Goal: Task Accomplishment & Management: Manage account settings

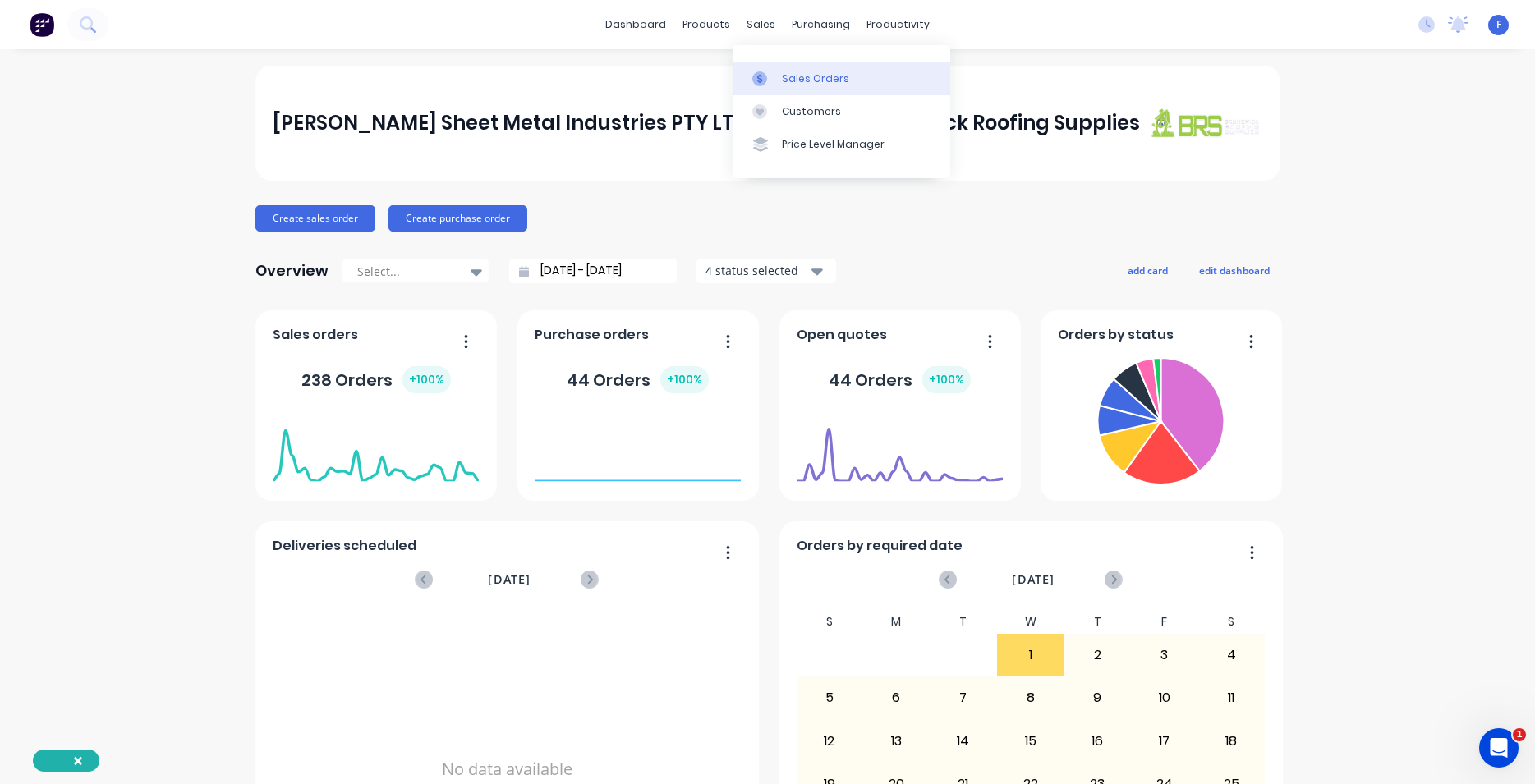
click at [819, 79] on div "Sales Orders" at bounding box center [815, 78] width 67 height 15
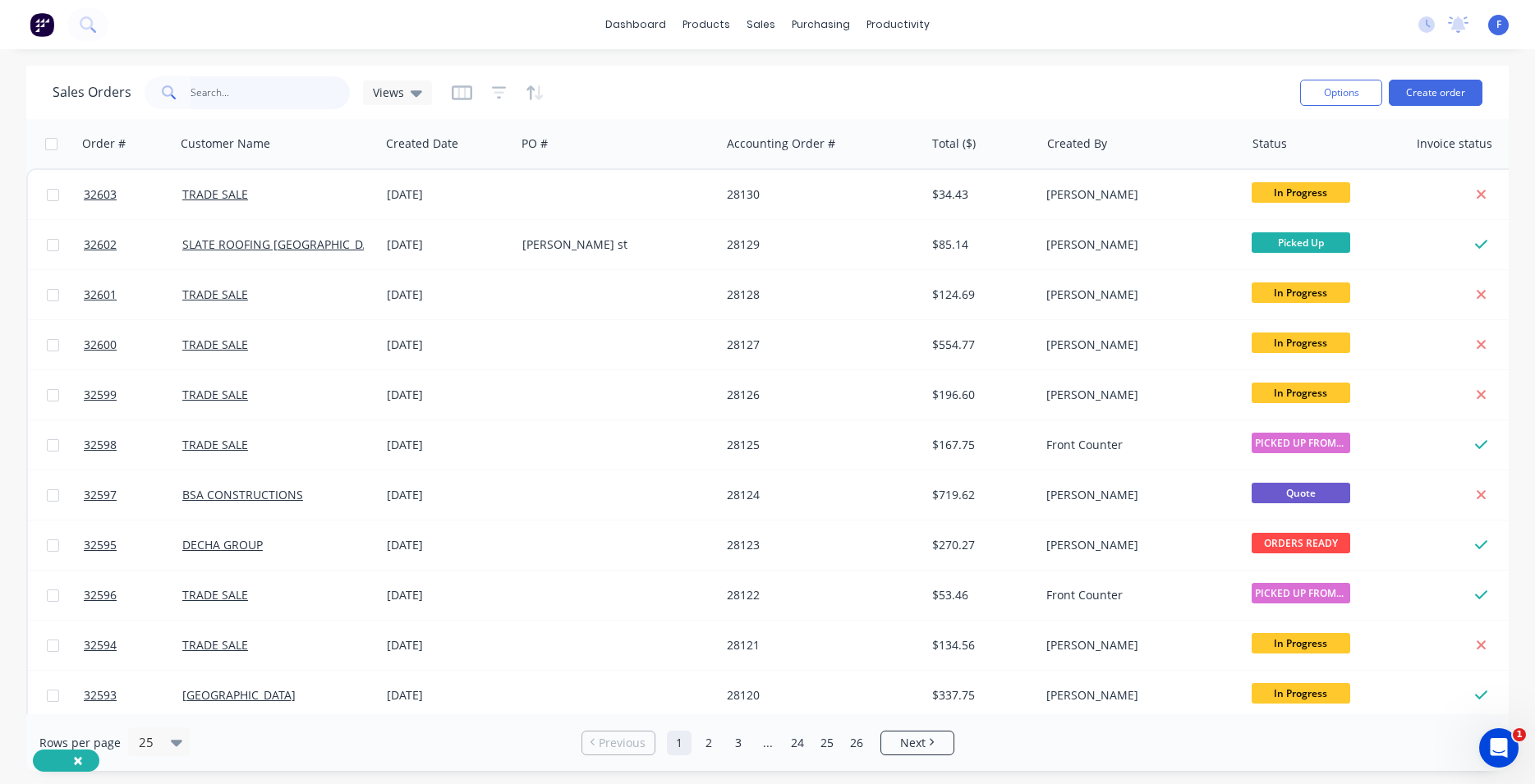
click at [260, 89] on input "text" at bounding box center [270, 92] width 160 height 33
type input "32557"
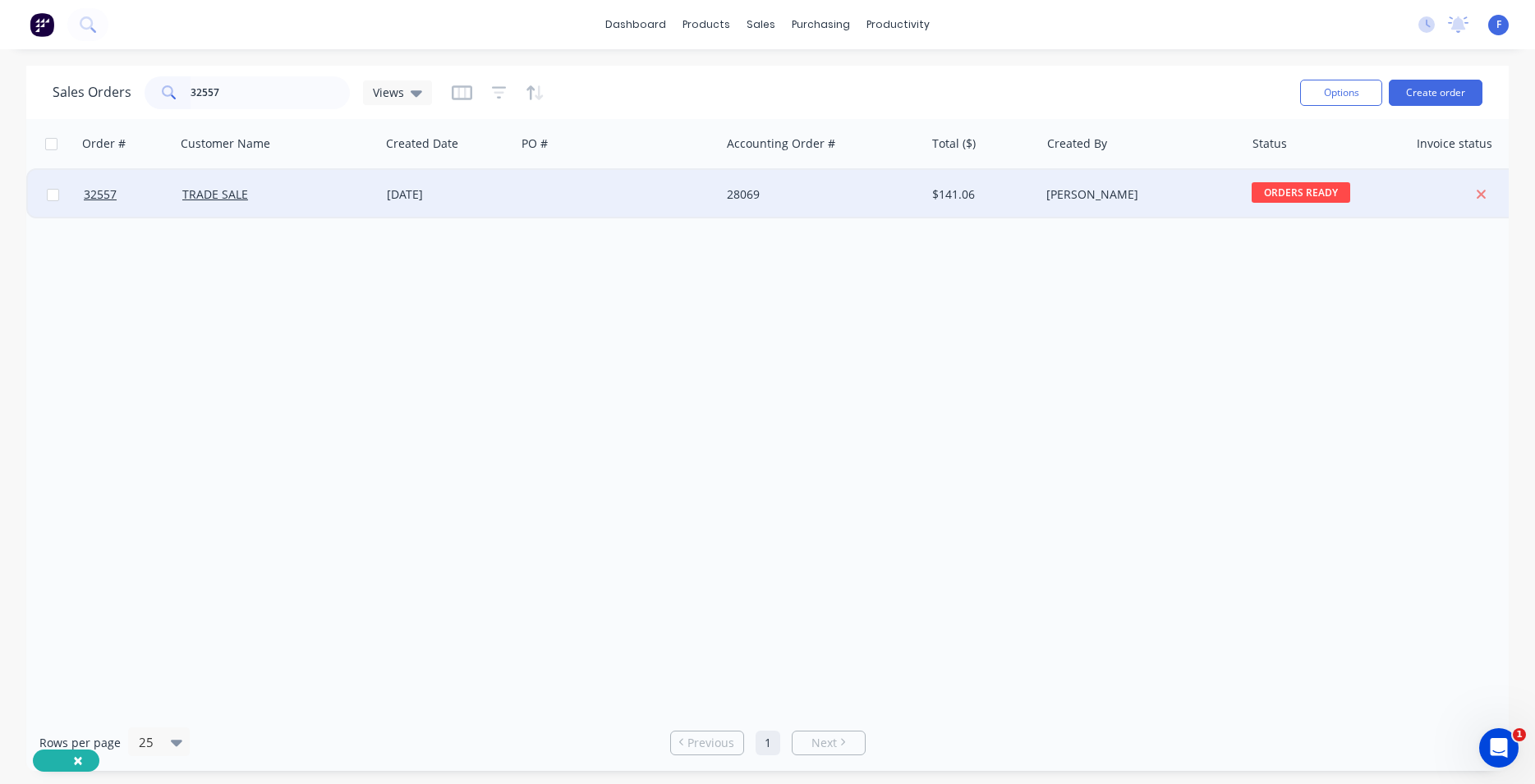
click at [646, 204] on div at bounding box center [618, 195] width 204 height 49
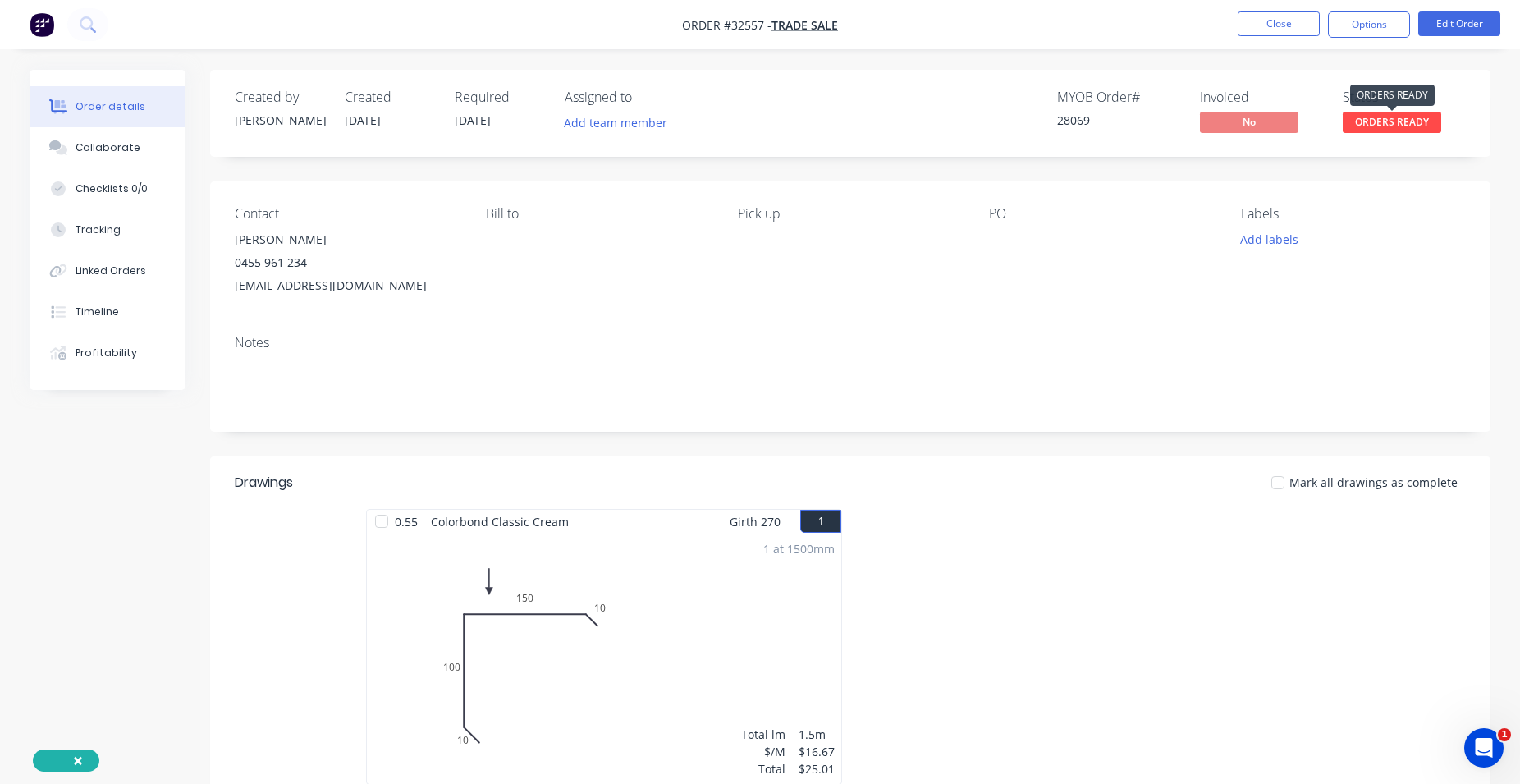
click at [1404, 125] on span "ORDERS READY" at bounding box center [1391, 122] width 98 height 21
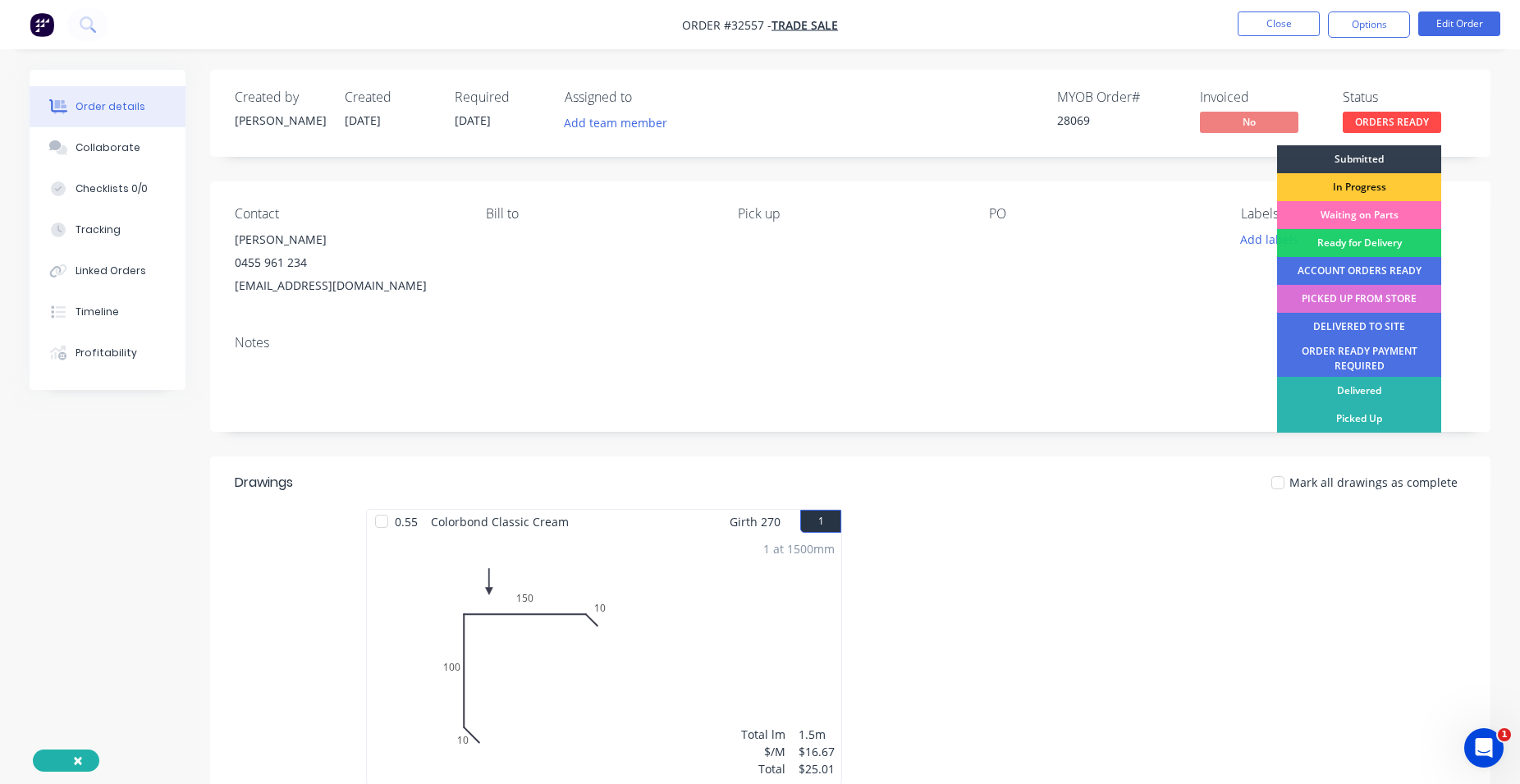
click at [1361, 300] on div "PICKED UP FROM STORE" at bounding box center [1360, 299] width 164 height 28
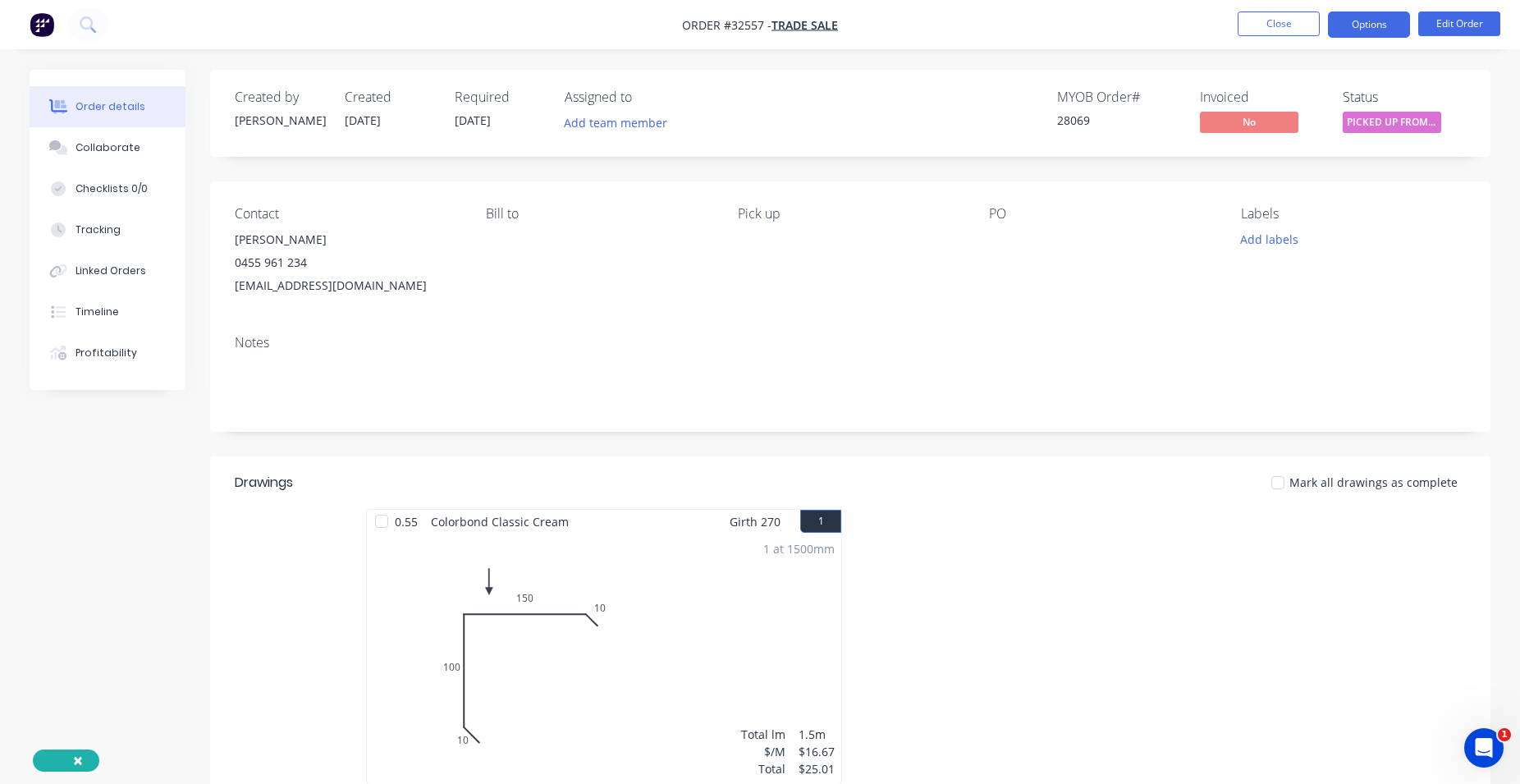
click at [1379, 31] on button "Options" at bounding box center [1368, 25] width 82 height 27
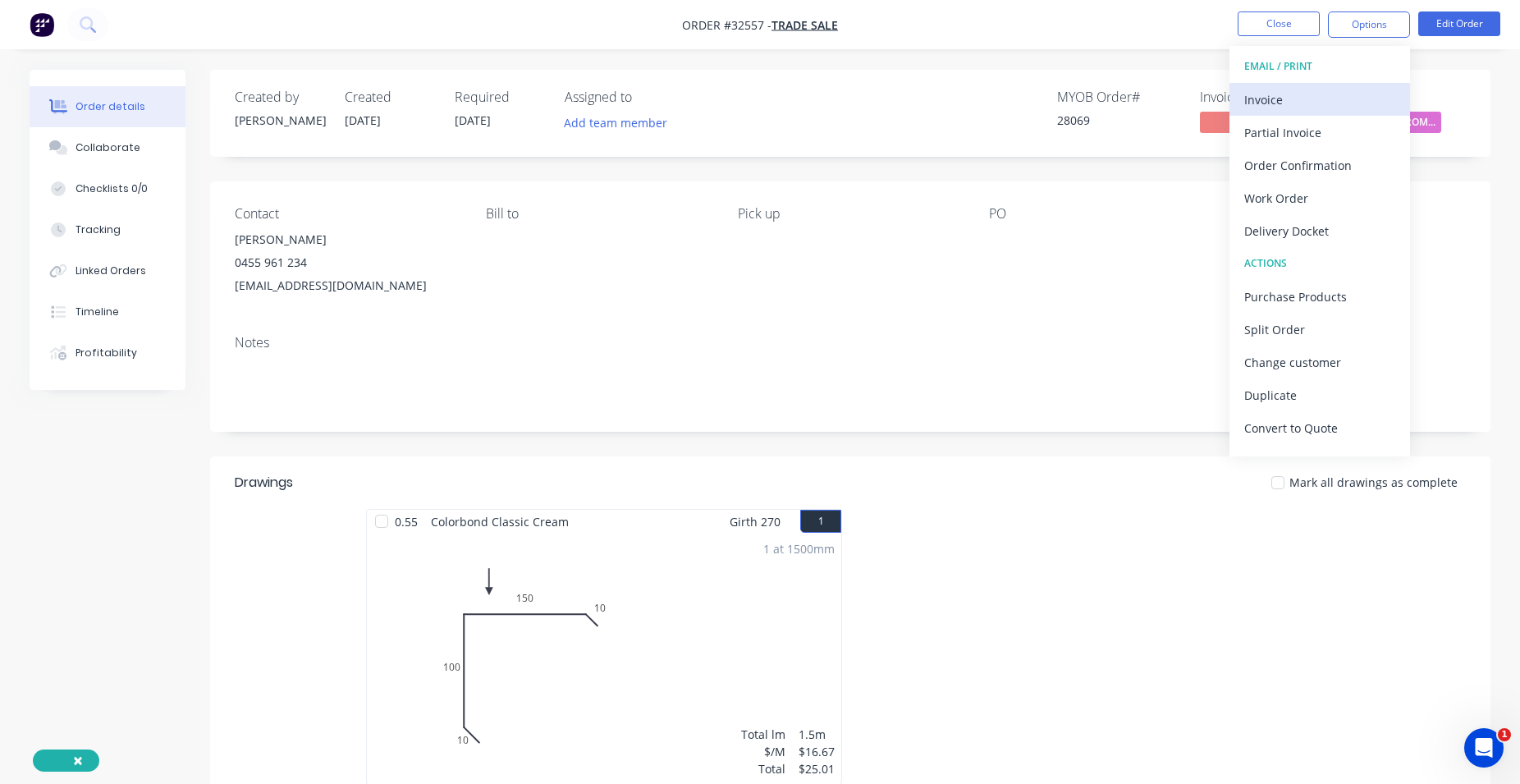
click at [1320, 89] on div "Invoice" at bounding box center [1320, 100] width 152 height 24
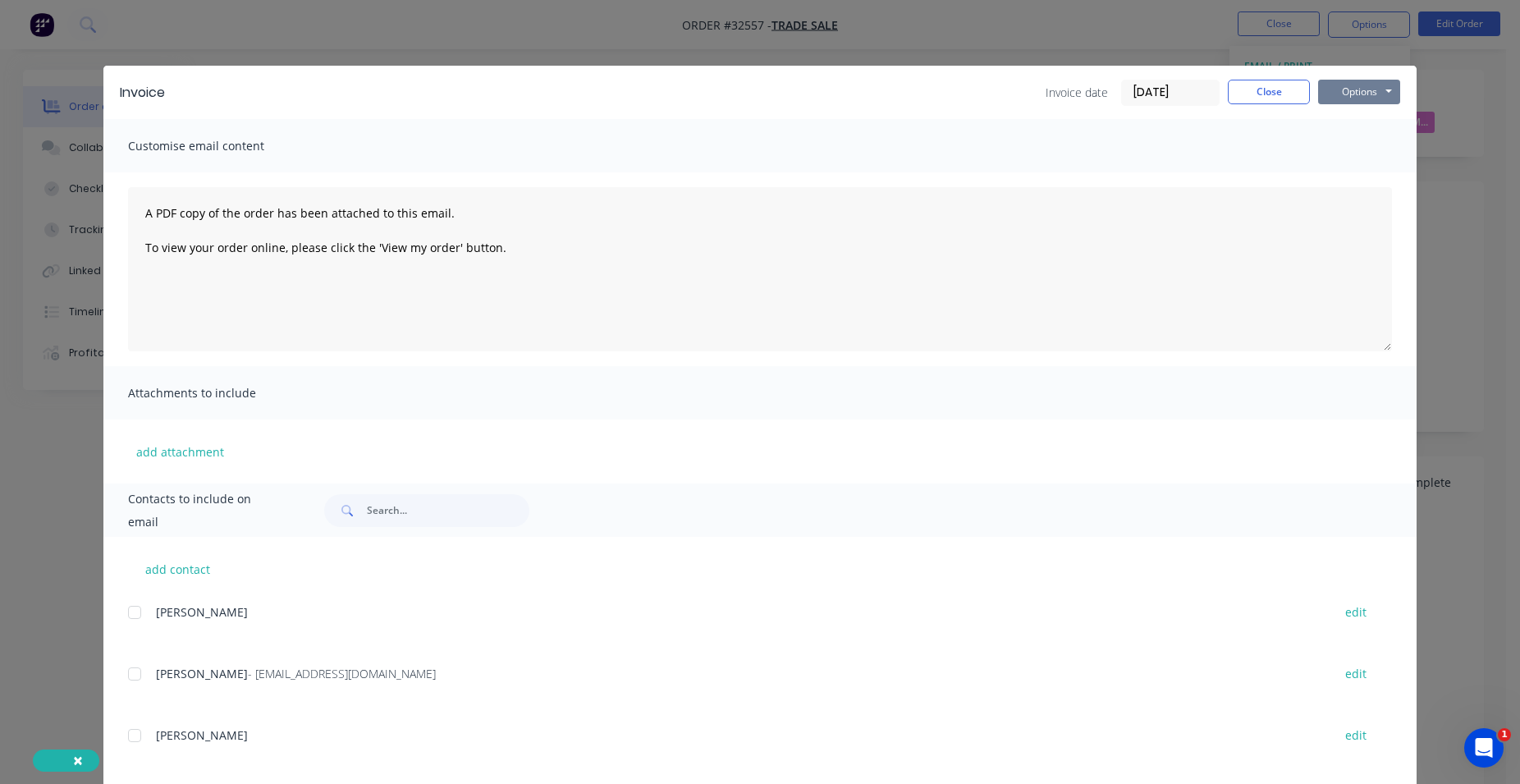
click at [1388, 92] on button "Options" at bounding box center [1360, 91] width 82 height 25
click at [1395, 140] on button "Print" at bounding box center [1371, 147] width 105 height 27
click at [1257, 90] on button "Close" at bounding box center [1268, 91] width 82 height 25
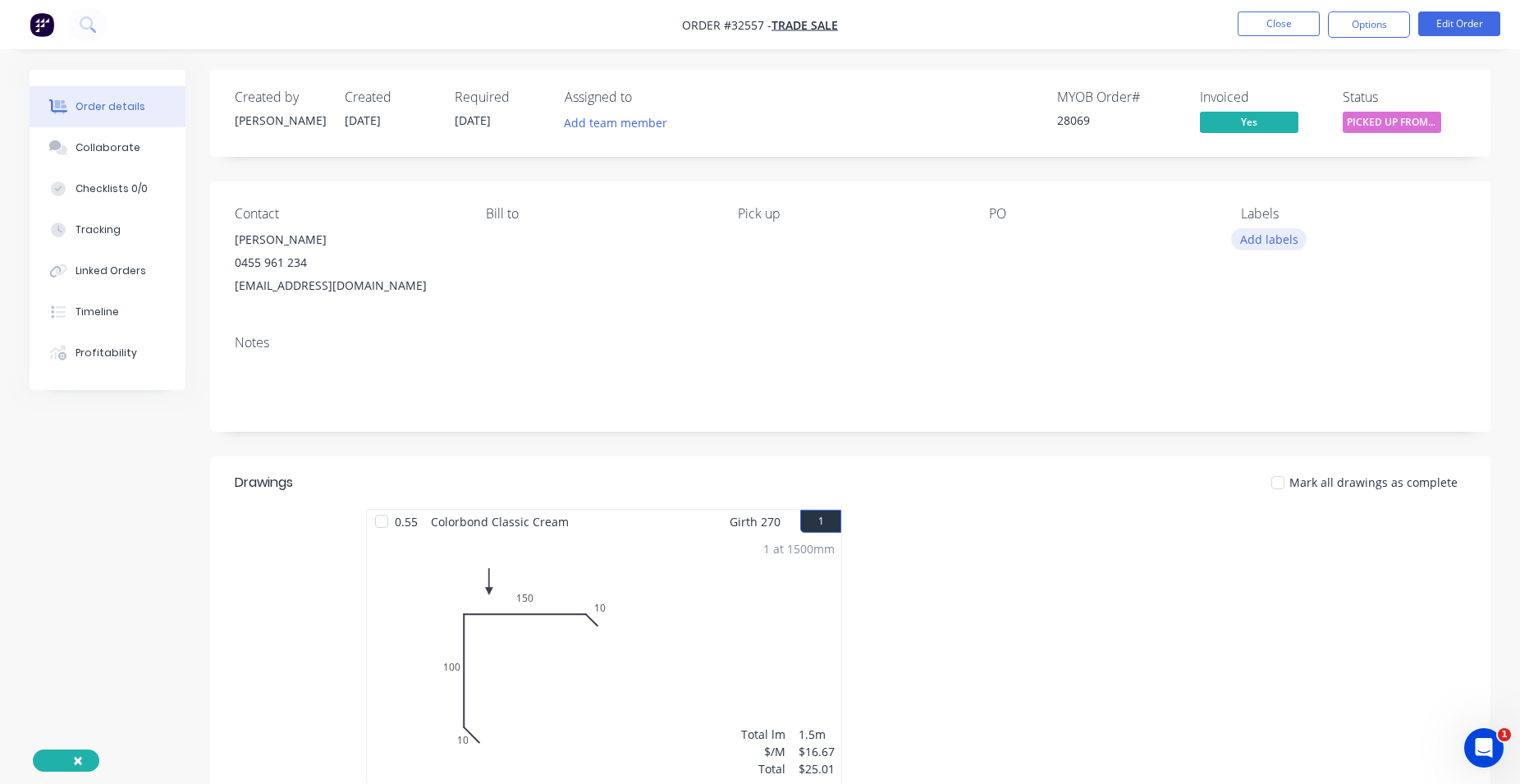
click at [1277, 240] on button "Add labels" at bounding box center [1269, 239] width 75 height 22
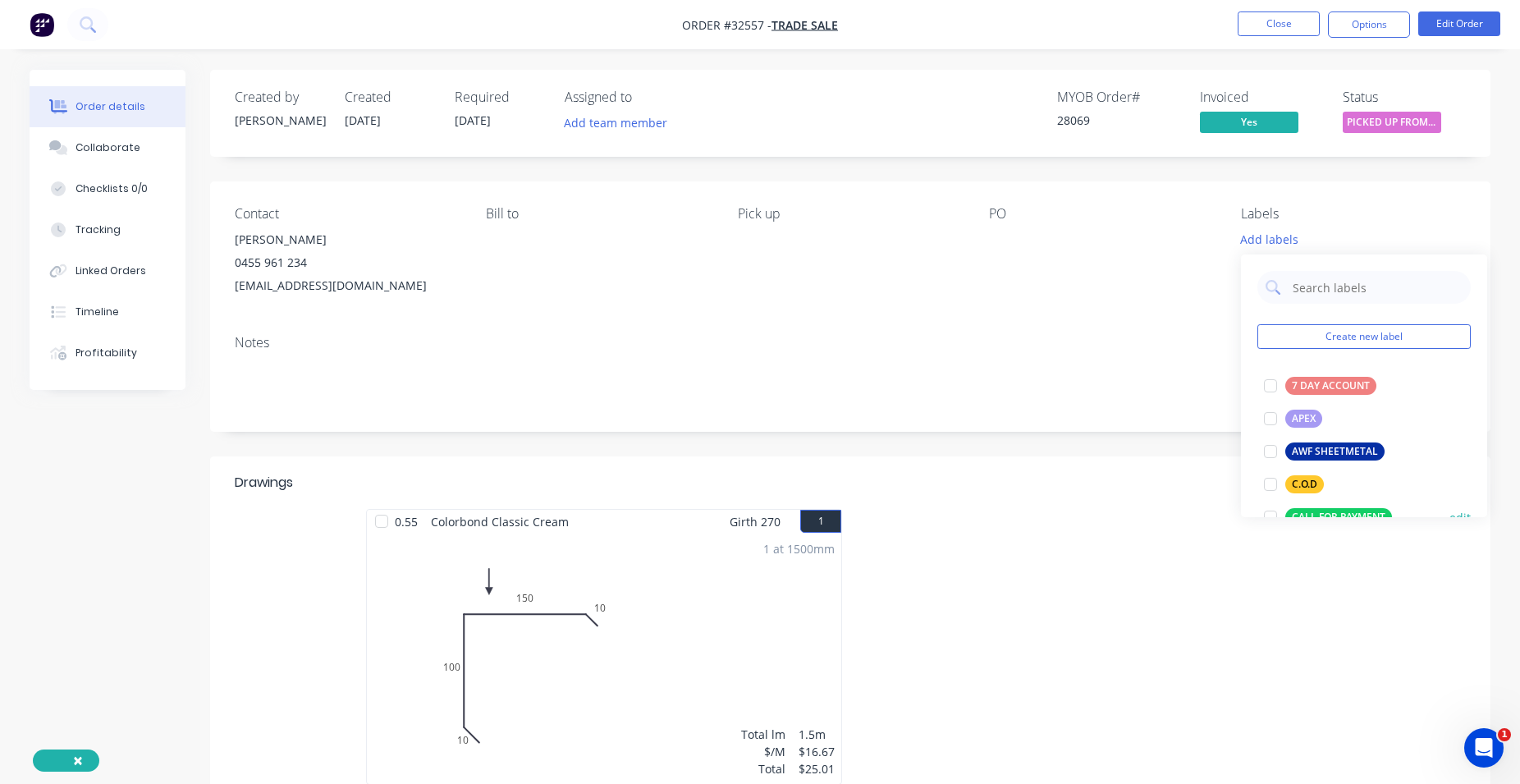
scroll to position [374, 0]
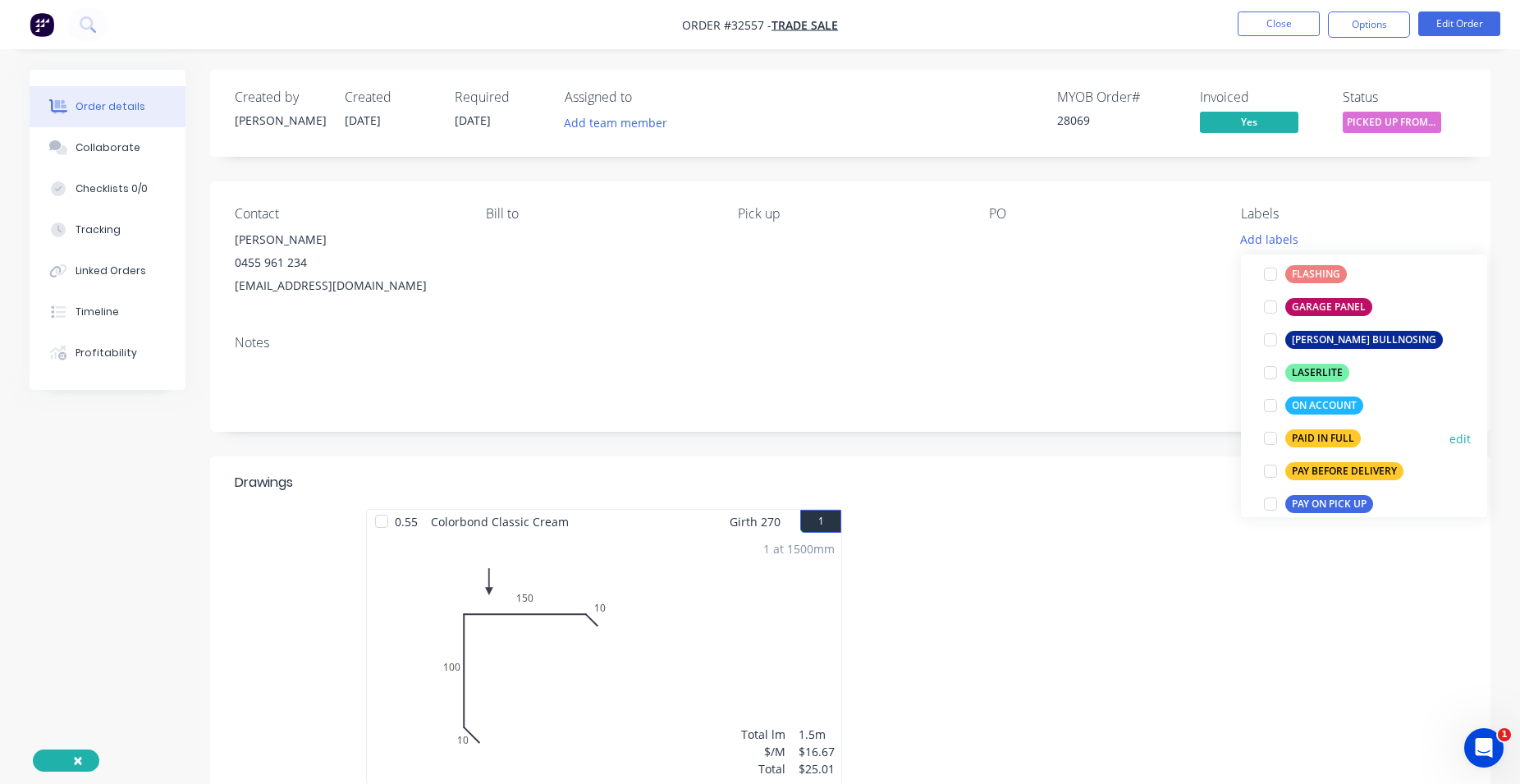
click at [1316, 440] on div "PAID IN FULL" at bounding box center [1323, 439] width 75 height 18
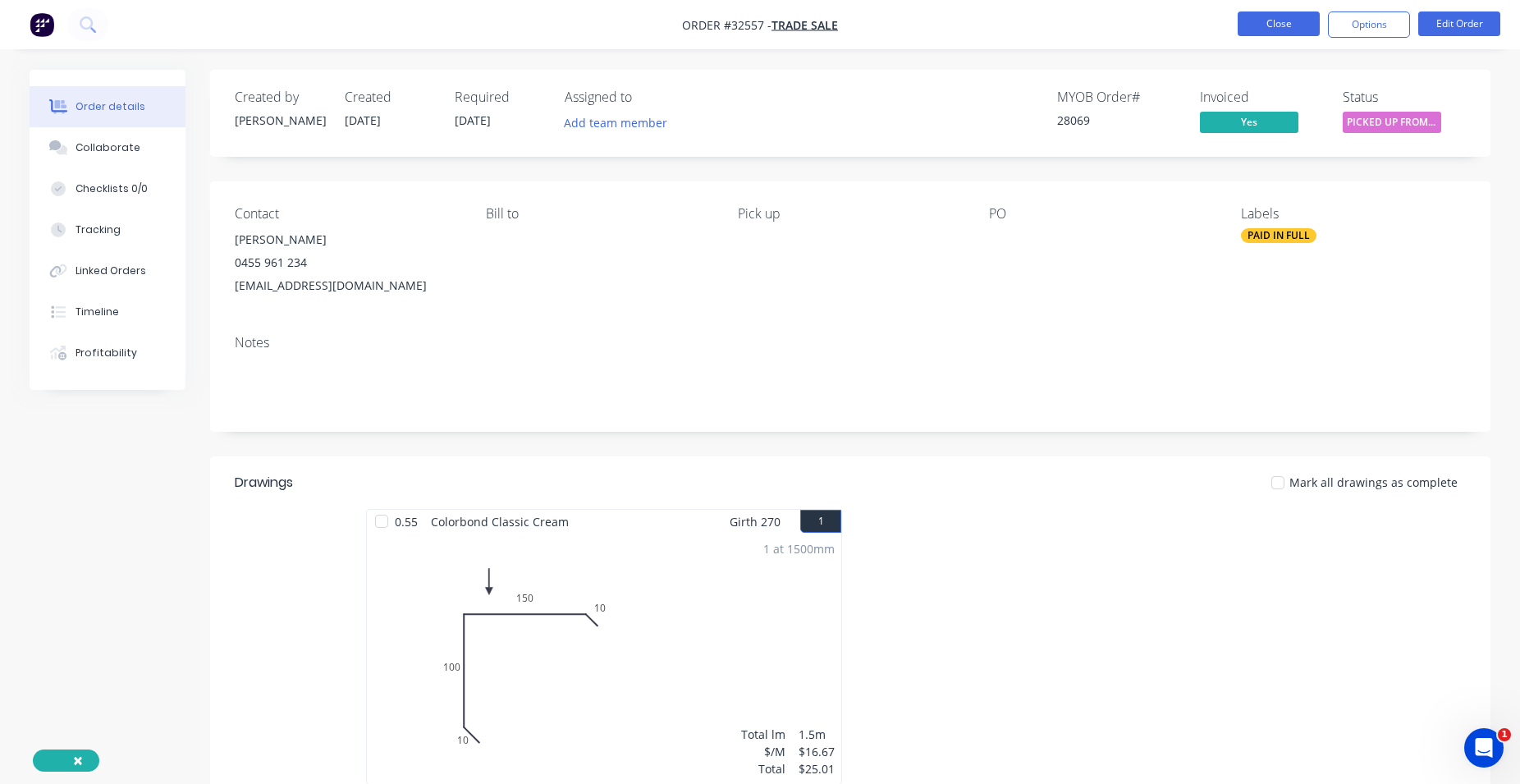
click at [1295, 27] on button "Close" at bounding box center [1278, 24] width 82 height 25
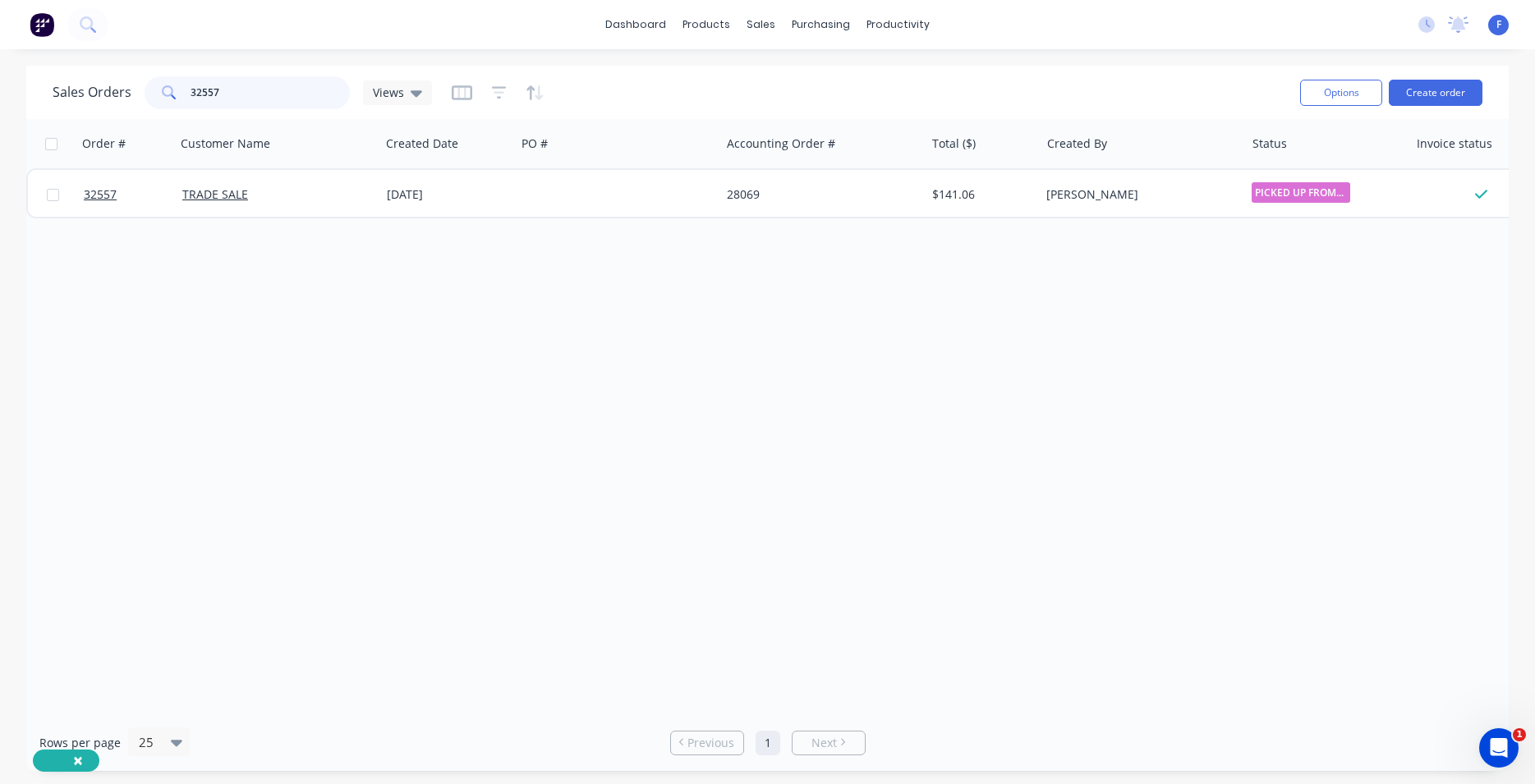
click at [264, 84] on input "32557" at bounding box center [270, 92] width 160 height 33
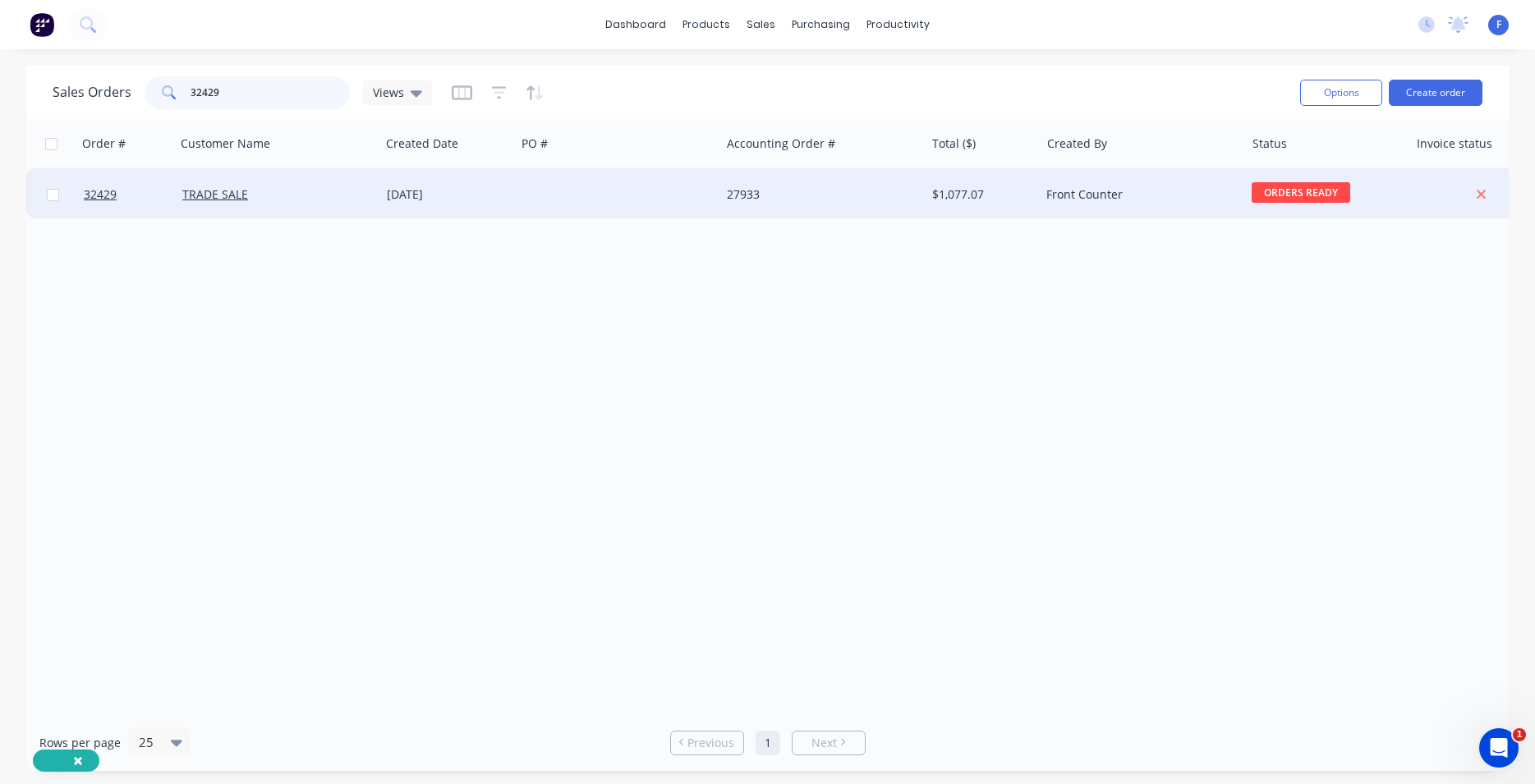
type input "32429"
click at [640, 191] on div at bounding box center [618, 195] width 204 height 49
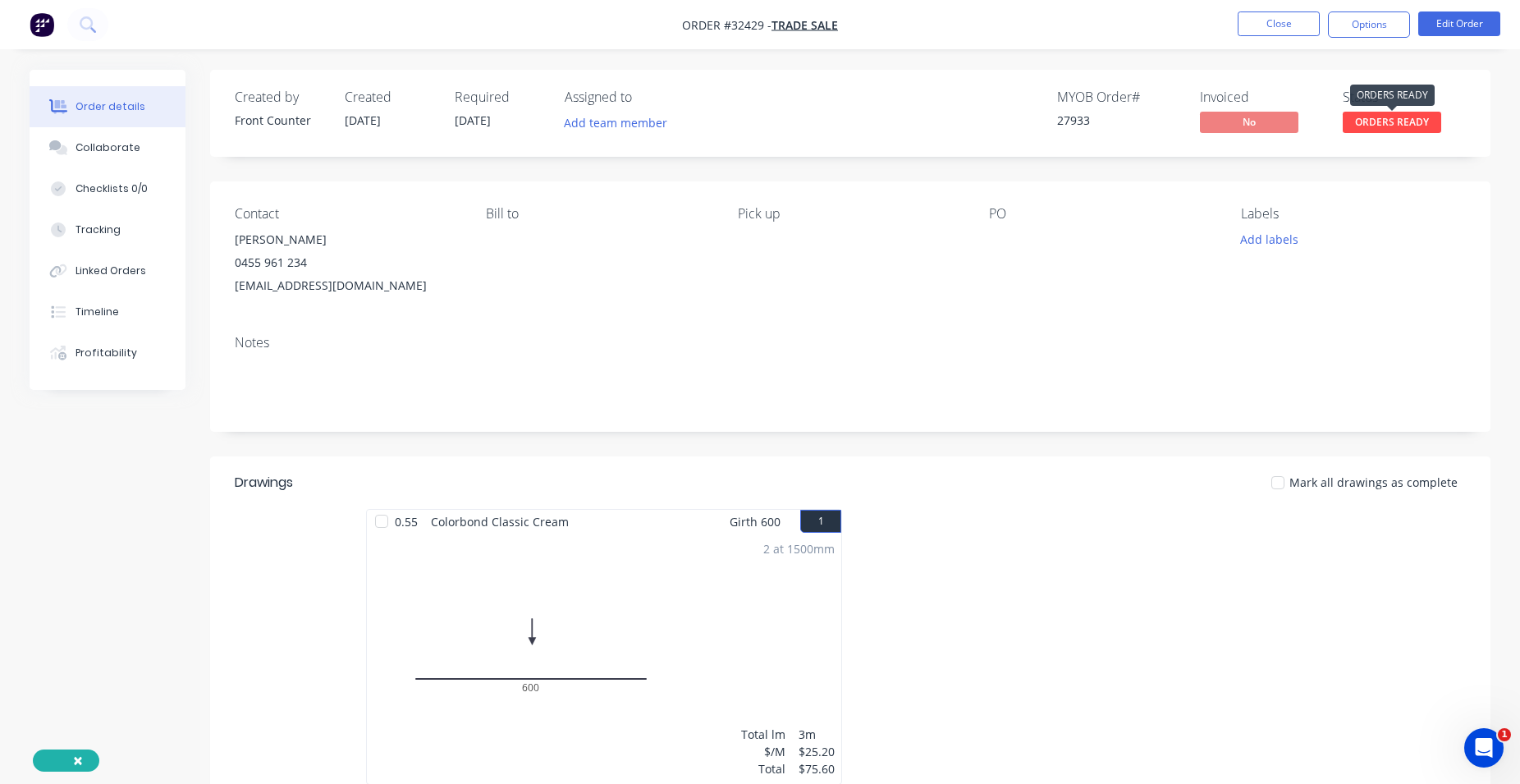
click at [1398, 123] on span "ORDERS READY" at bounding box center [1391, 122] width 98 height 21
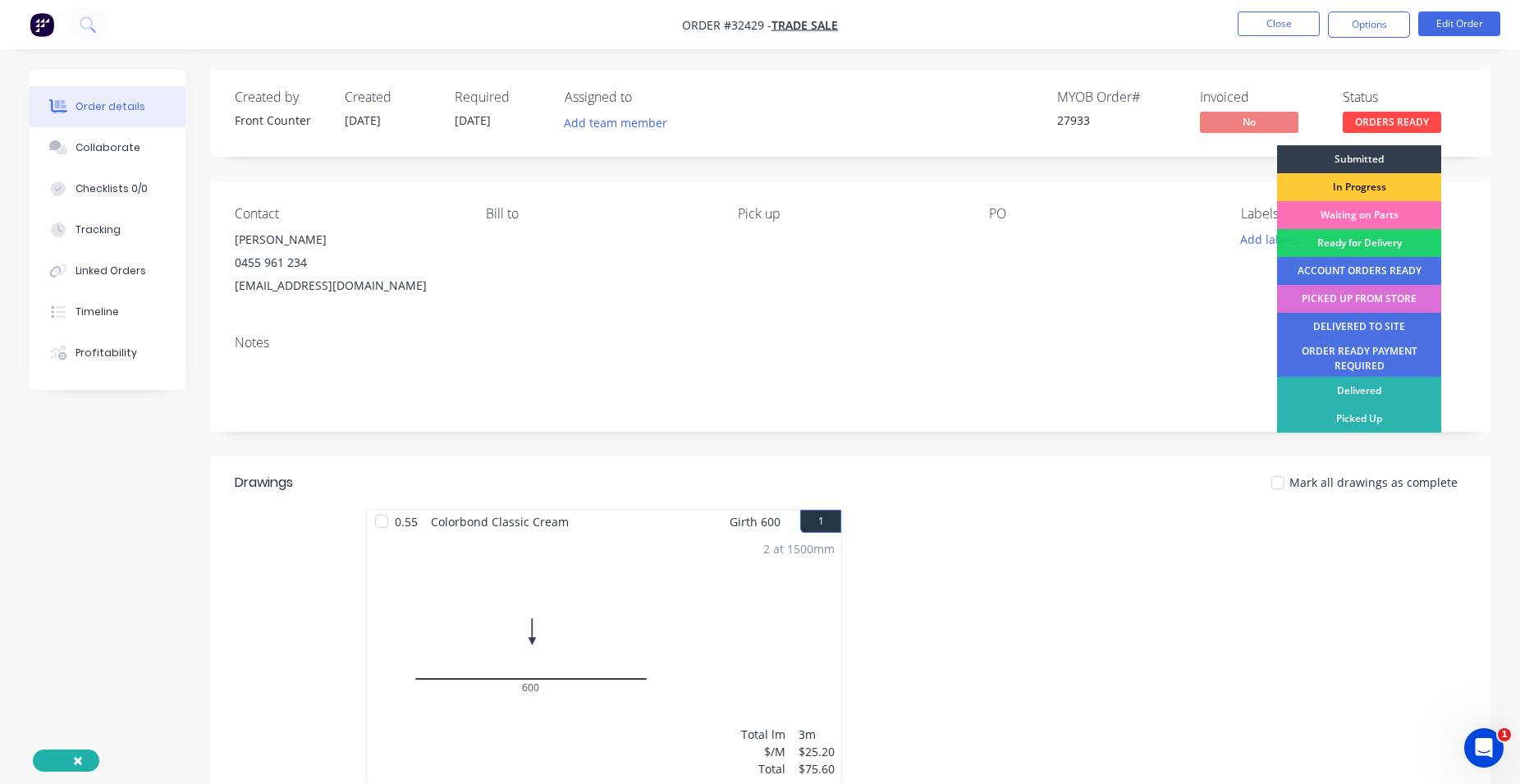
click at [1380, 300] on div "PICKED UP FROM STORE" at bounding box center [1360, 299] width 164 height 28
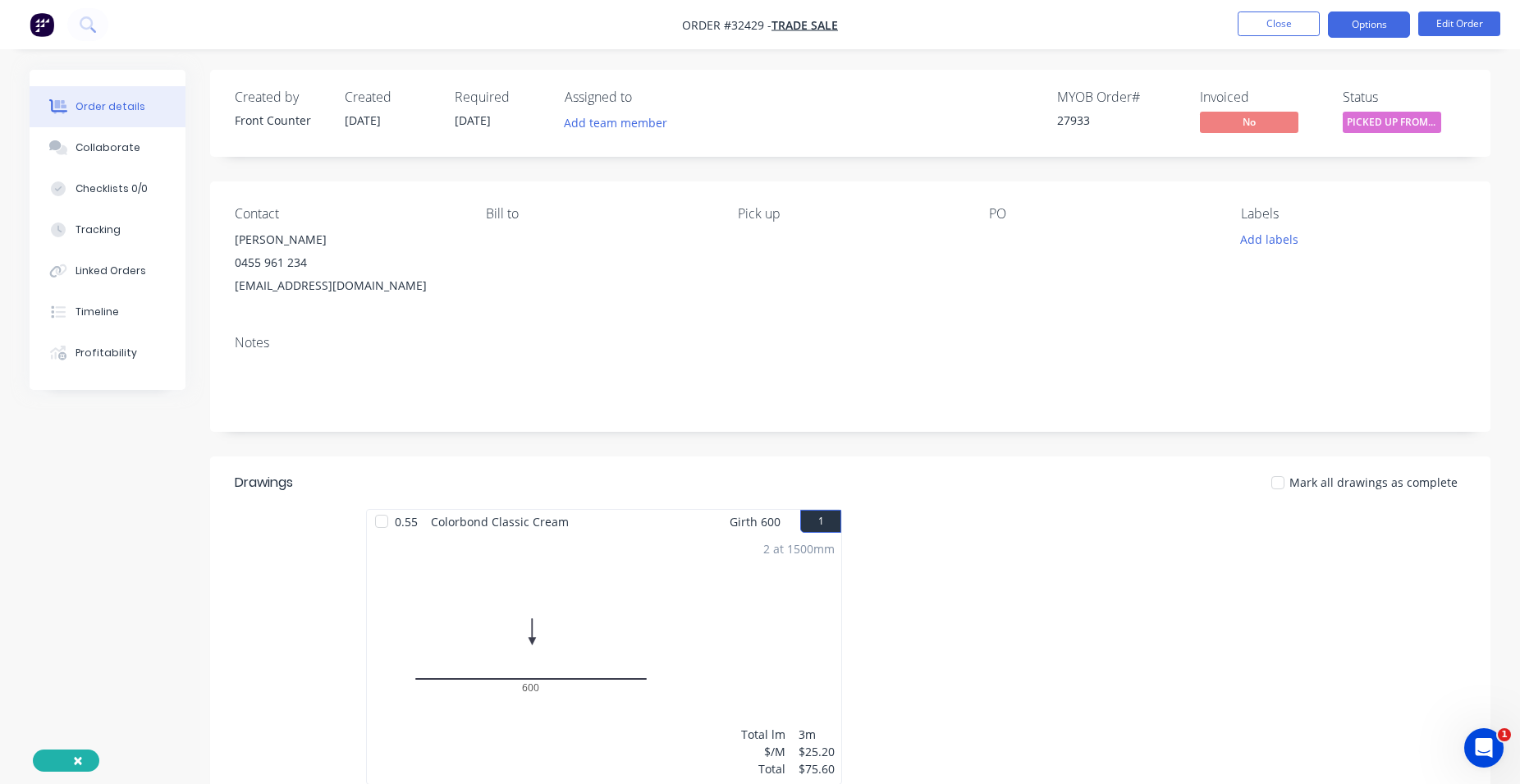
click at [1344, 31] on button "Options" at bounding box center [1368, 25] width 82 height 27
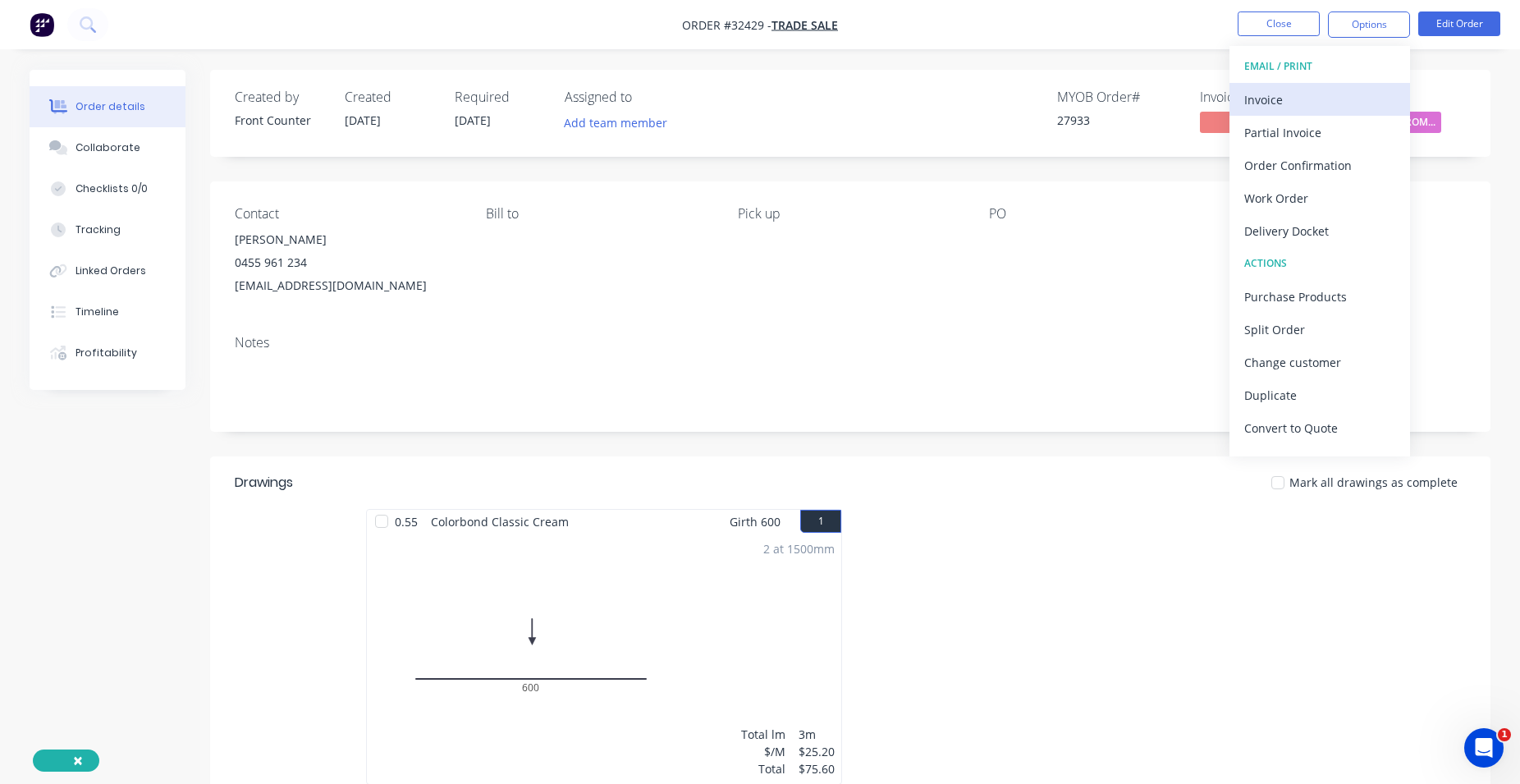
click at [1290, 98] on div "Invoice" at bounding box center [1320, 100] width 152 height 24
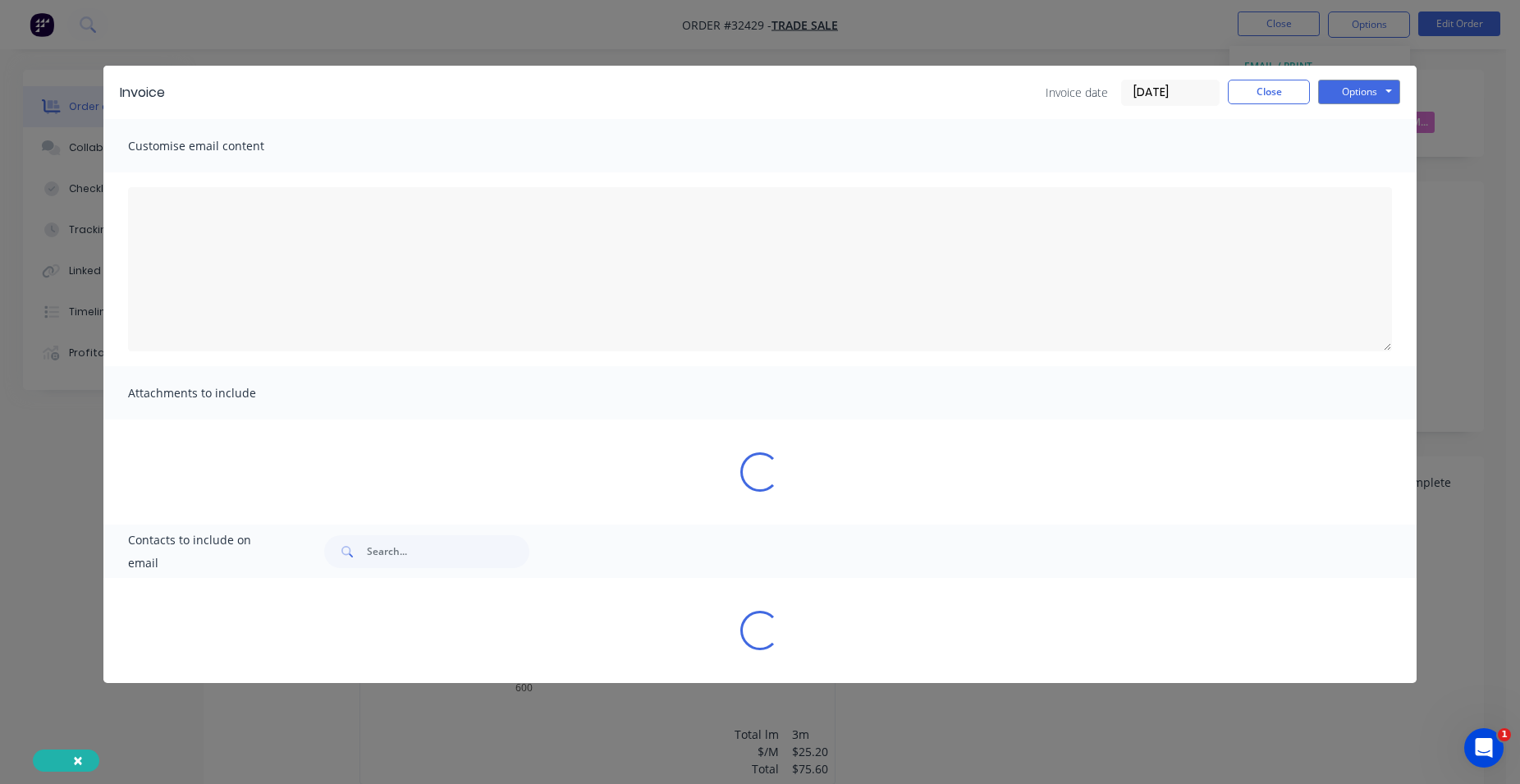
type textarea "A PDF copy of the order has been attached to this email. To view your order onl…"
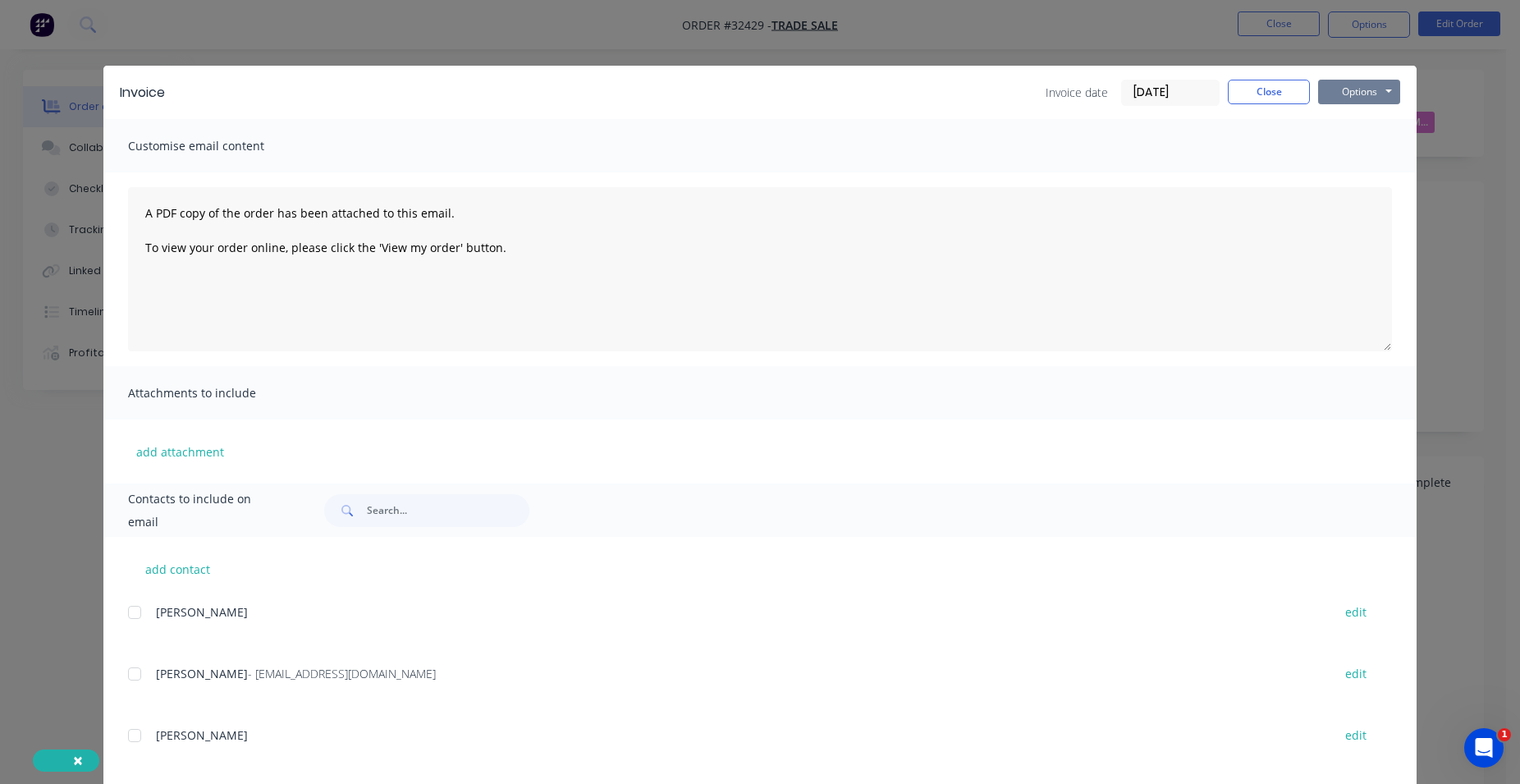
click at [1372, 100] on button "Options" at bounding box center [1360, 91] width 82 height 25
click at [1373, 145] on button "Print" at bounding box center [1371, 147] width 105 height 27
